Goal: Transaction & Acquisition: Purchase product/service

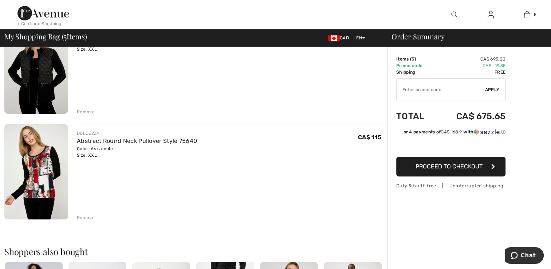
scroll to position [406, 0]
click at [91, 139] on link "Abstract Round Neck Pullover Style 75640" at bounding box center [137, 140] width 120 height 7
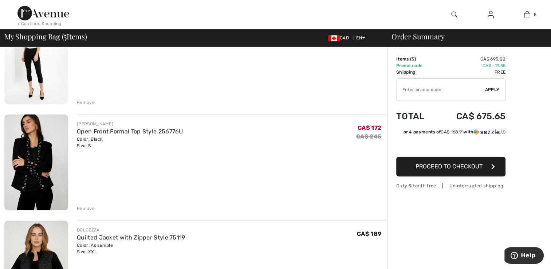
scroll to position [204, 0]
click at [92, 134] on link "Open Front Formal Top Style 256776U" at bounding box center [130, 131] width 106 height 7
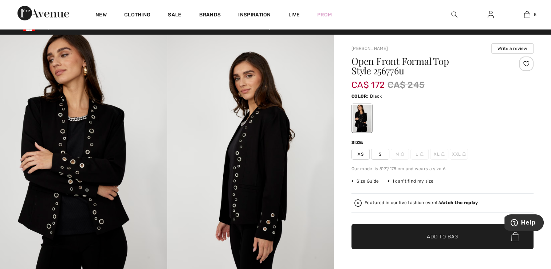
scroll to position [10, 0]
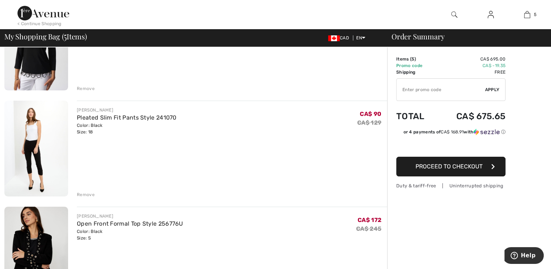
scroll to position [111, 0]
click at [86, 114] on link "Pleated Slim Fit Pants Style 241070" at bounding box center [127, 117] width 100 height 7
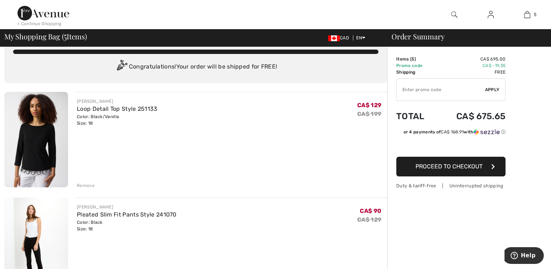
scroll to position [15, 0]
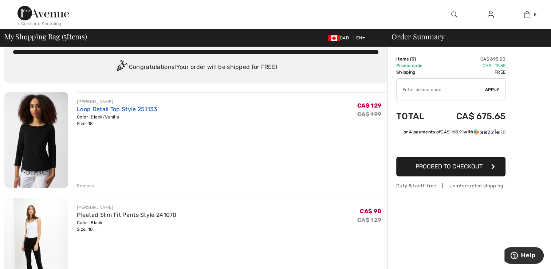
click at [84, 110] on link "Loop Detail Top Style 251133" at bounding box center [117, 109] width 80 height 7
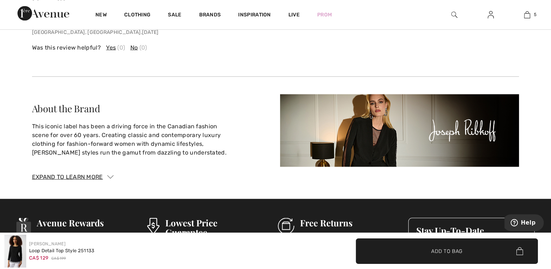
scroll to position [1360, 0]
